Goal: Transaction & Acquisition: Book appointment/travel/reservation

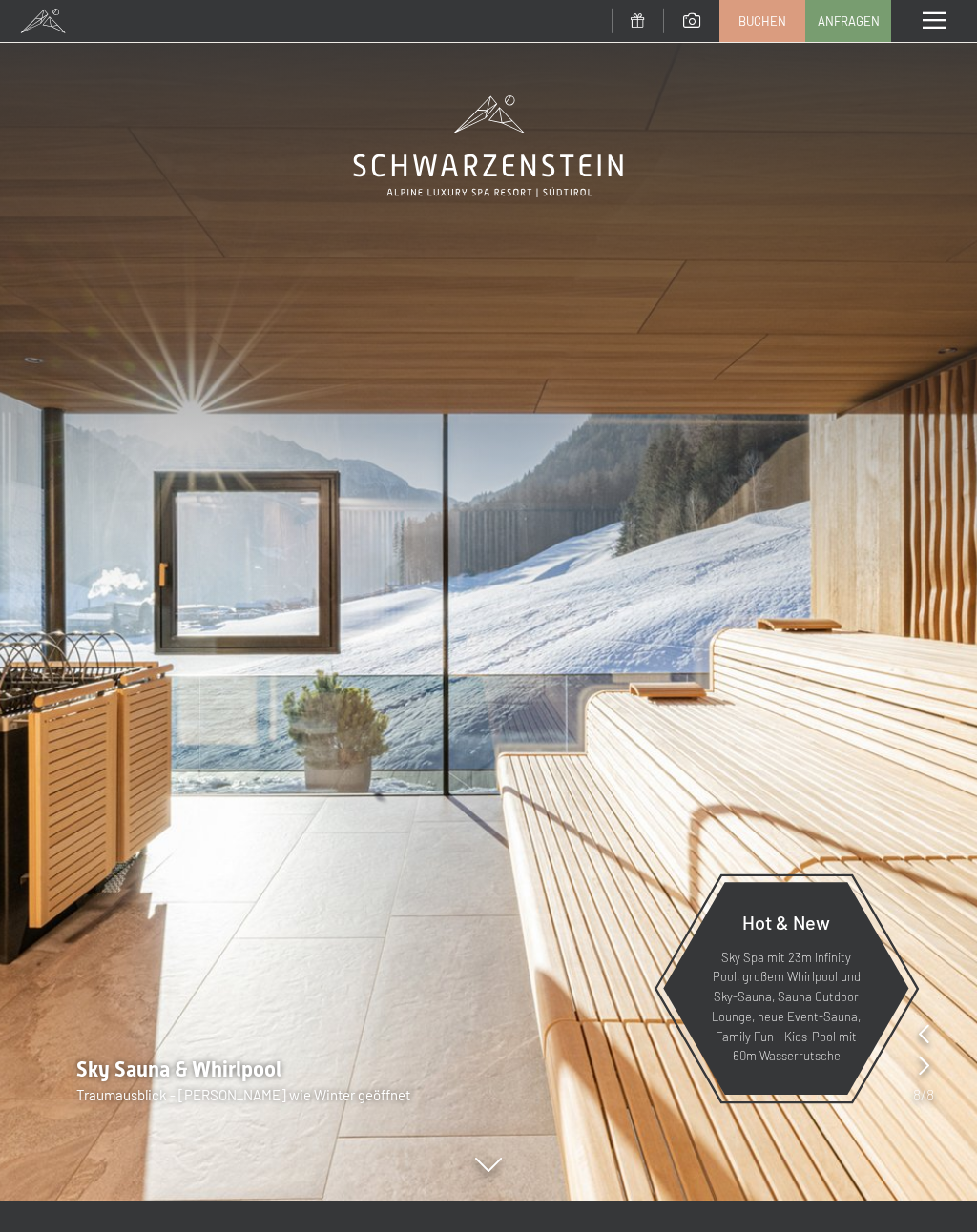
click at [933, 22] on span at bounding box center [933, 21] width 23 height 17
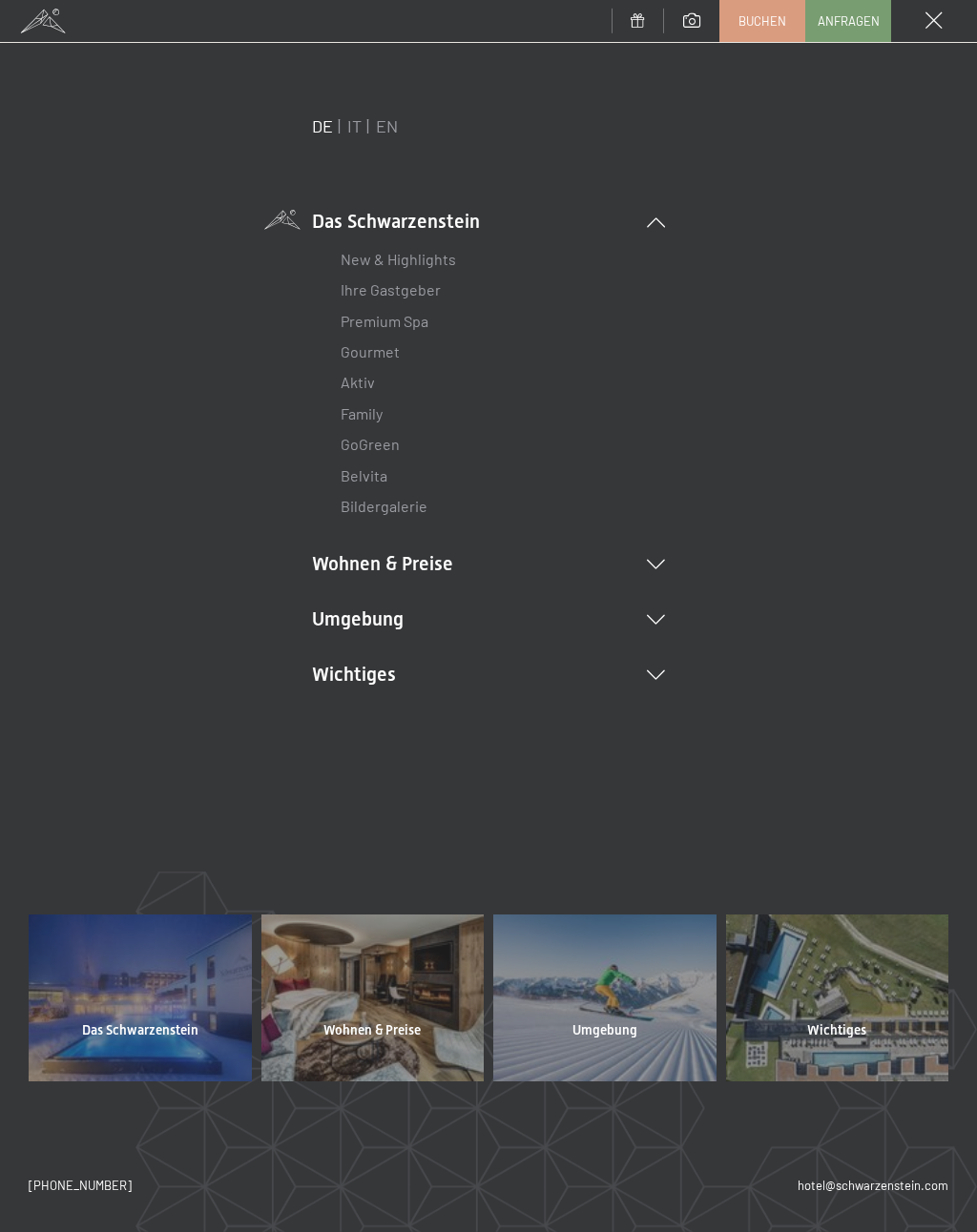
click at [662, 563] on icon at bounding box center [655, 564] width 18 height 10
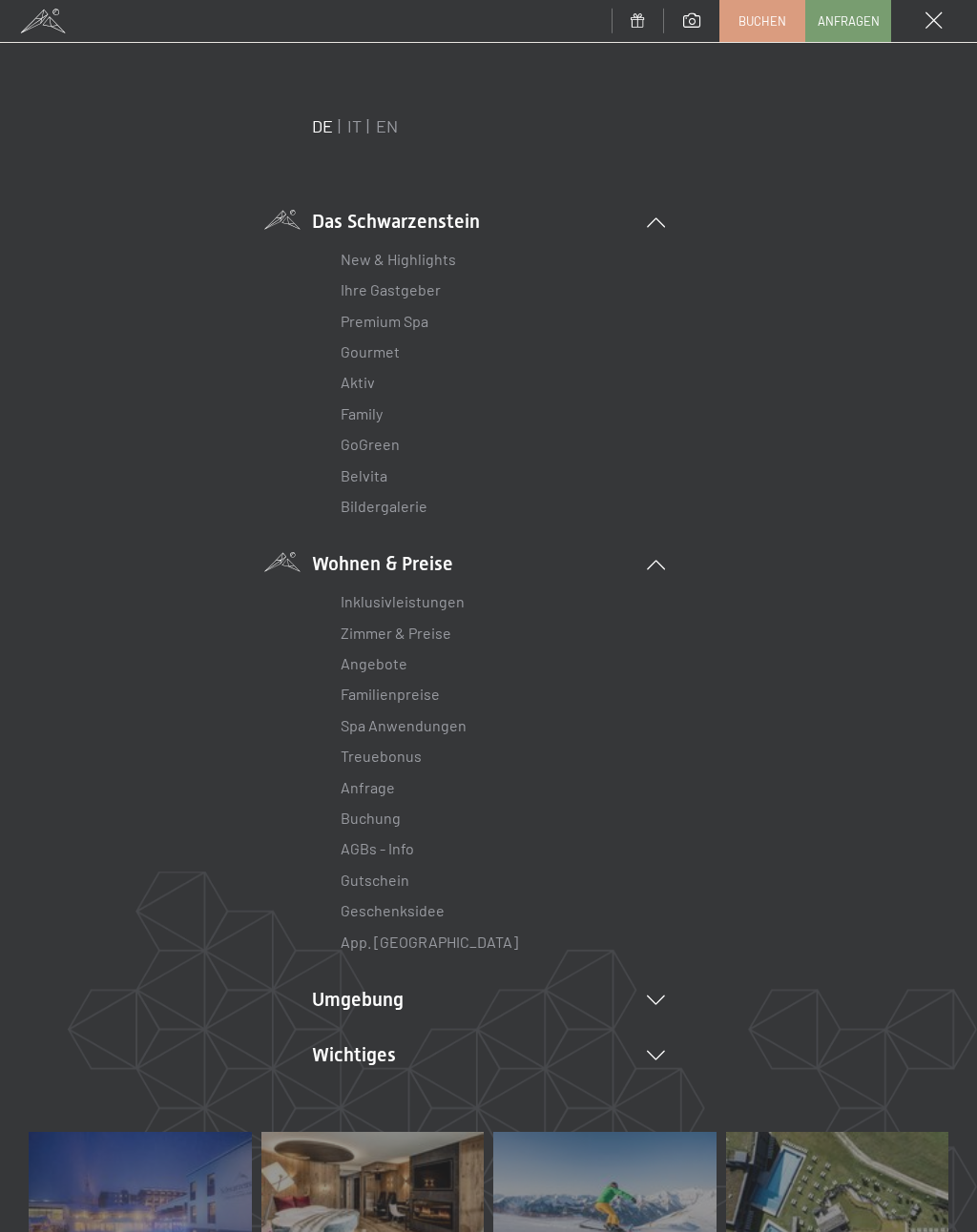
click at [425, 628] on link "Zimmer & Preise" at bounding box center [396, 632] width 111 height 18
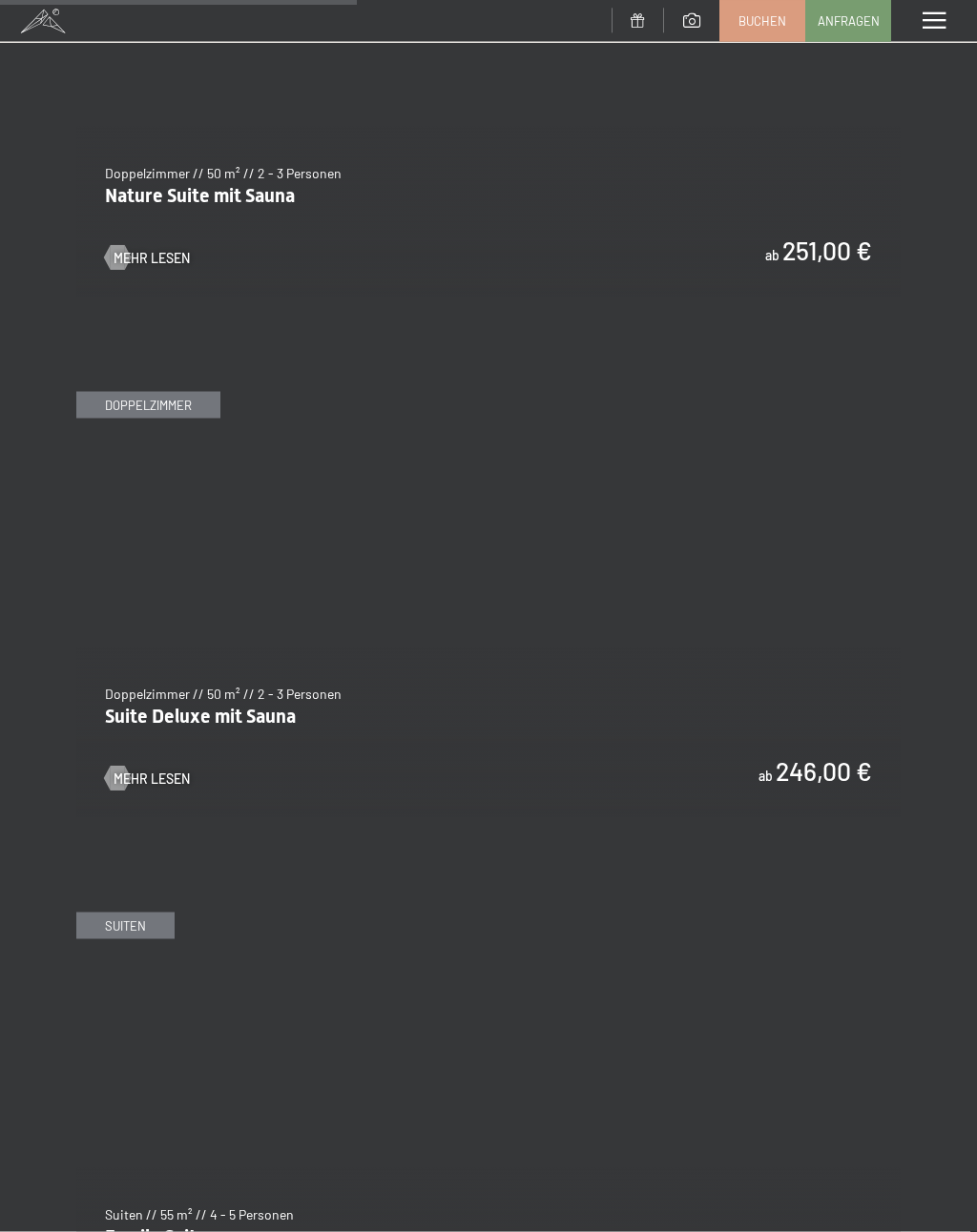
scroll to position [3080, 0]
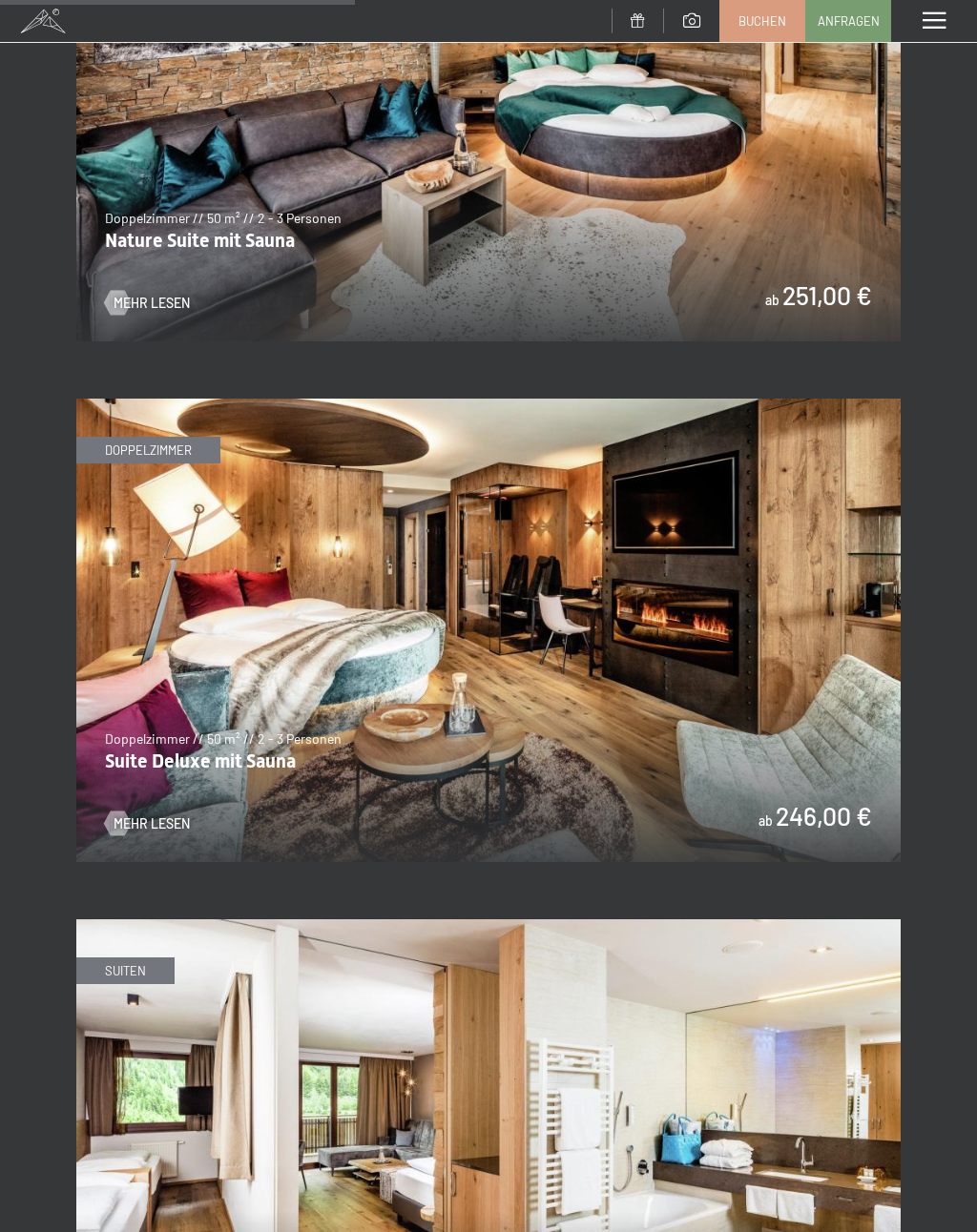
click at [173, 814] on span "Mehr Lesen" at bounding box center [152, 823] width 77 height 19
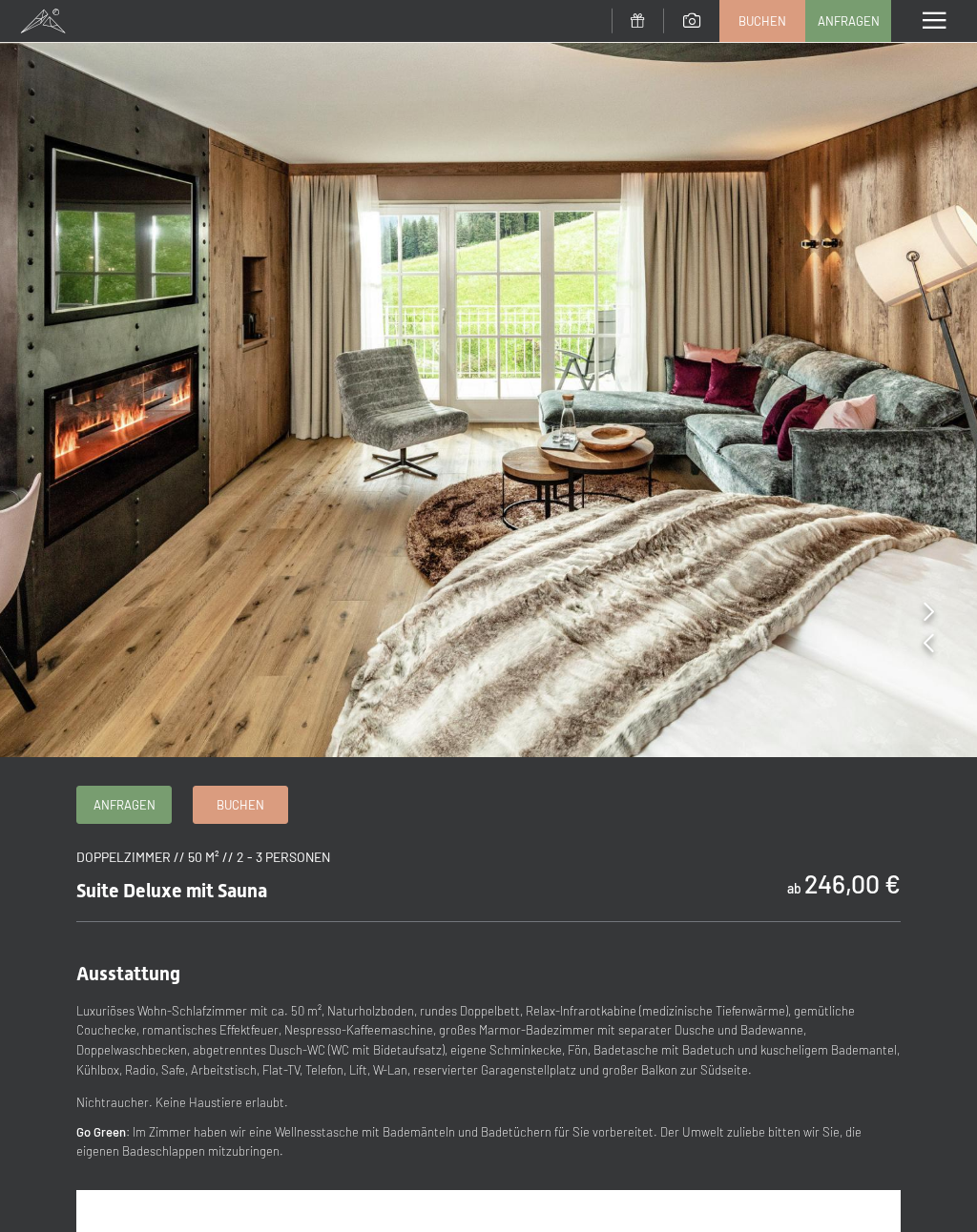
click at [938, 13] on span at bounding box center [933, 21] width 23 height 17
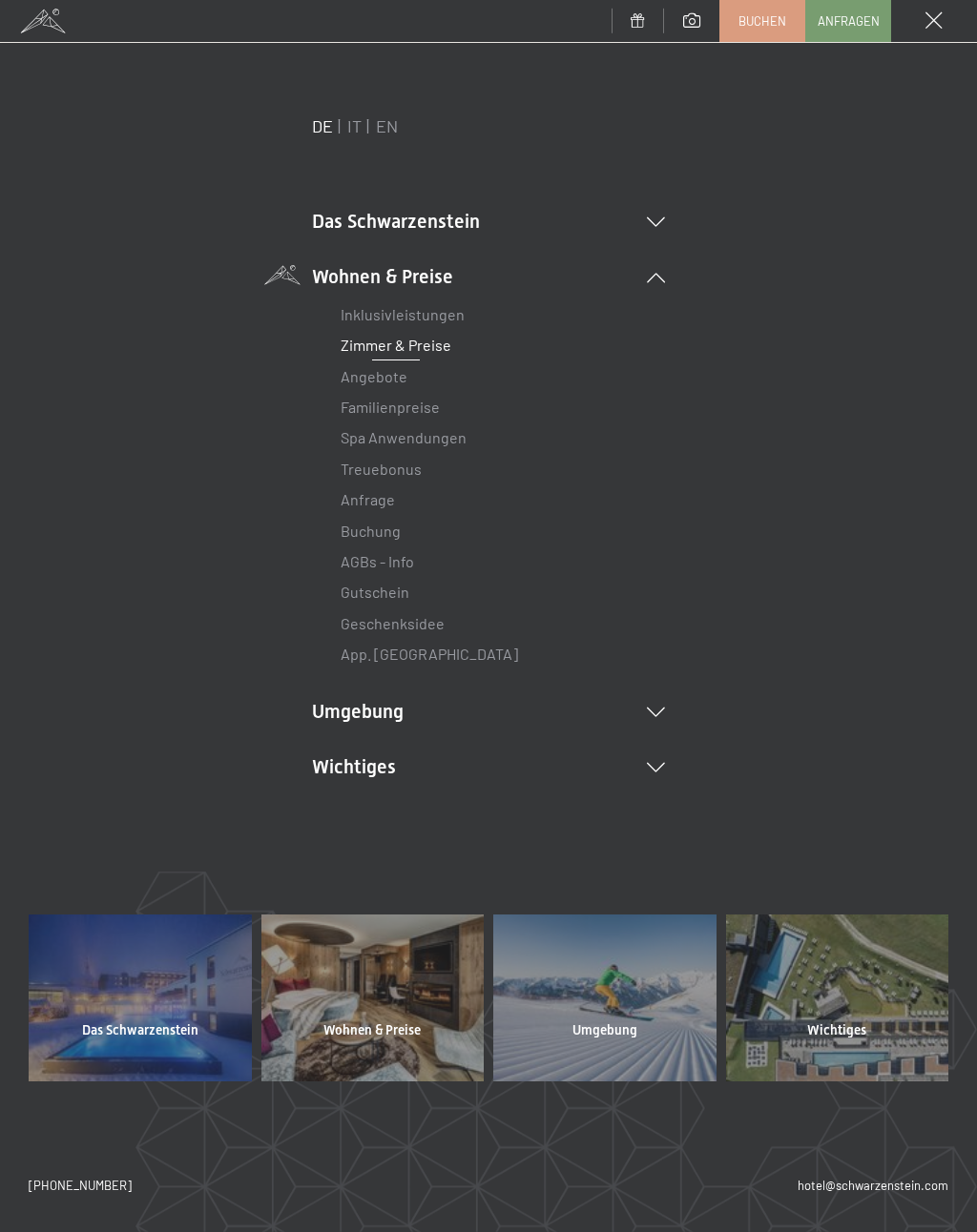
click at [381, 384] on link "Angebote" at bounding box center [374, 376] width 67 height 18
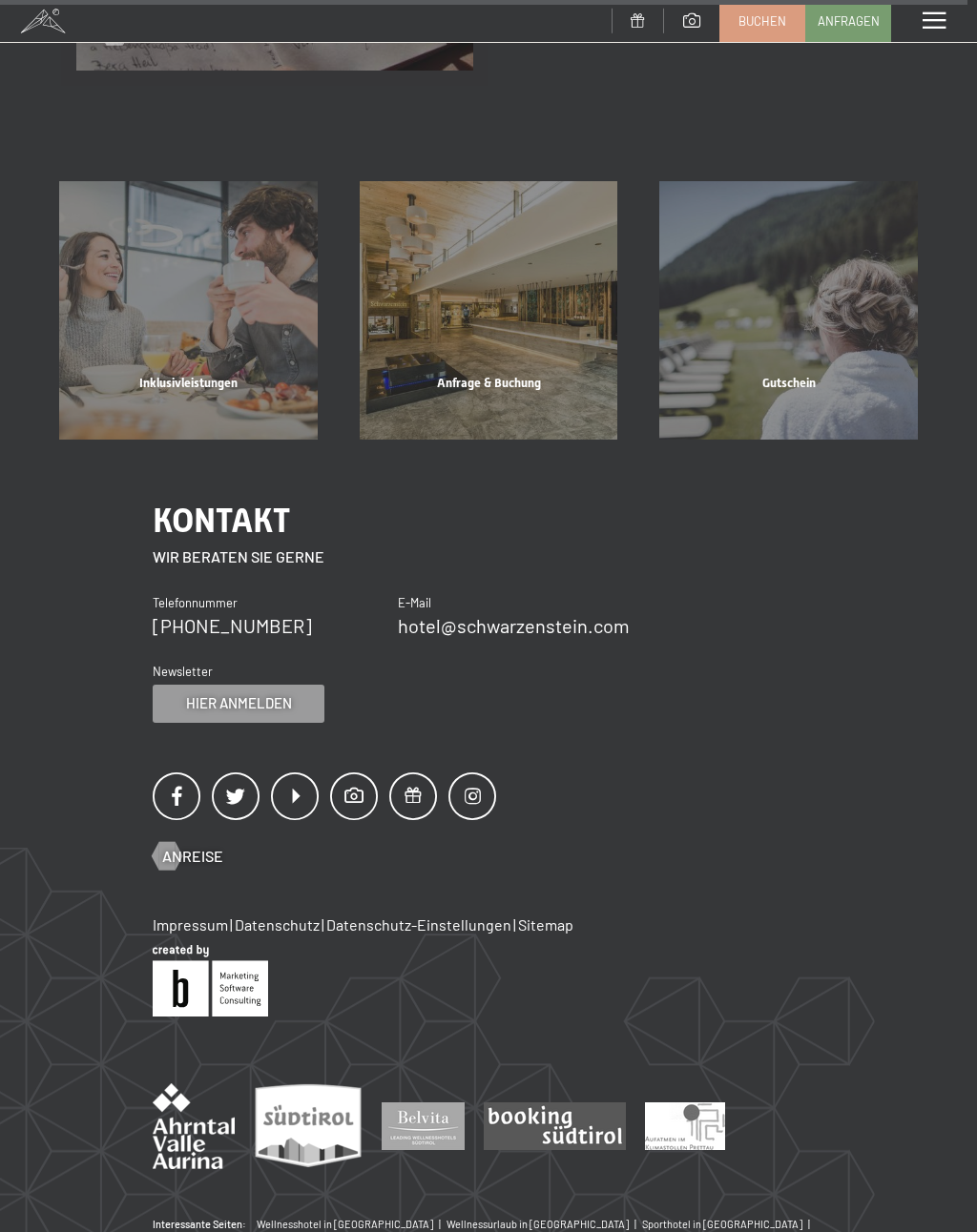
scroll to position [3760, 0]
